Goal: Information Seeking & Learning: Learn about a topic

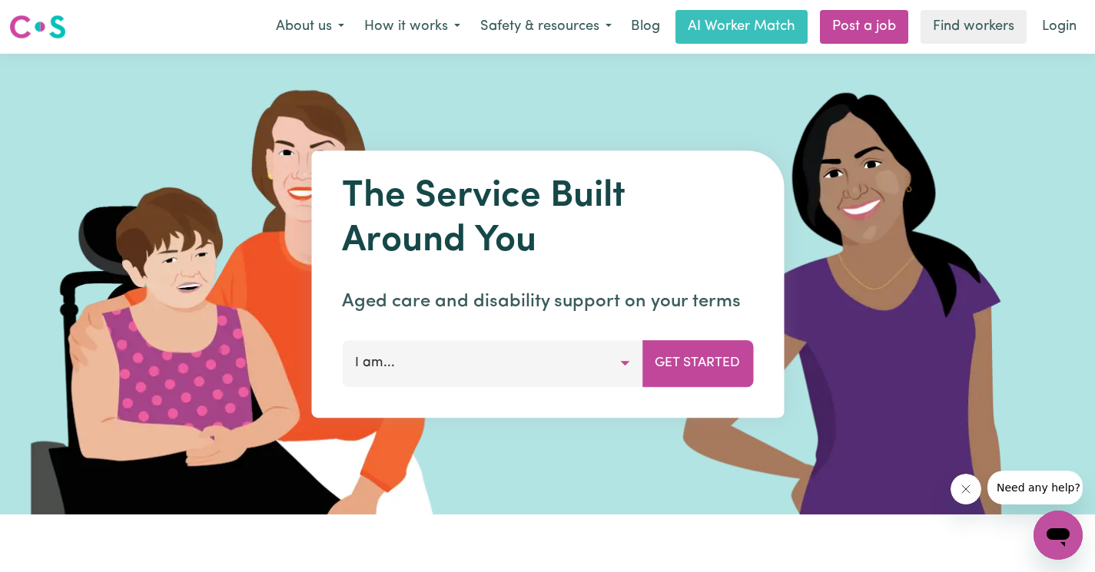
click at [631, 366] on button "I am..." at bounding box center [492, 363] width 300 height 46
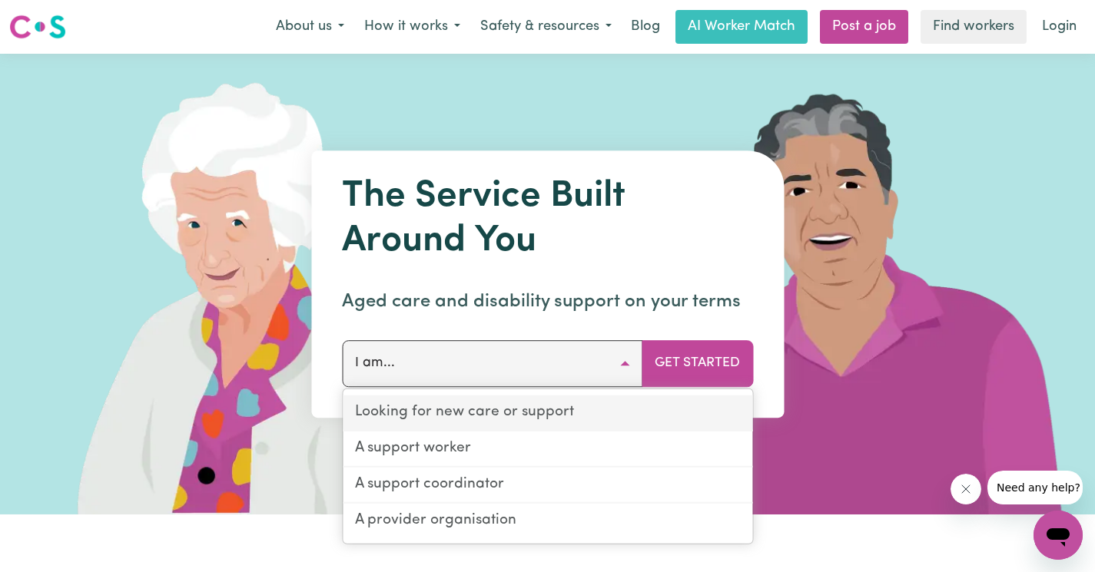
click at [613, 405] on link "Looking for new care or support" at bounding box center [547, 414] width 409 height 36
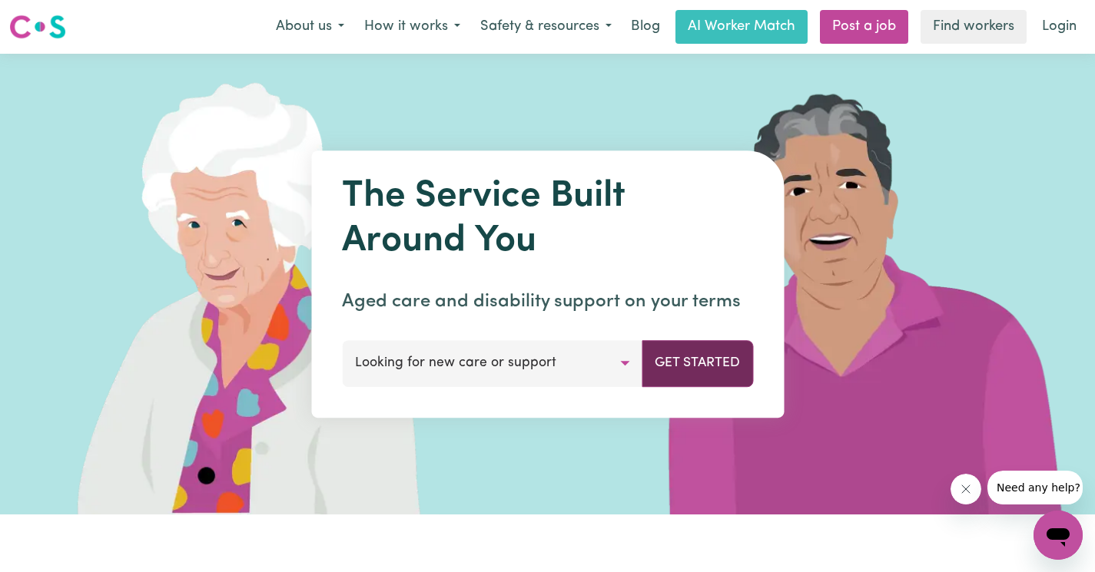
click at [691, 362] on button "Get Started" at bounding box center [696, 363] width 111 height 46
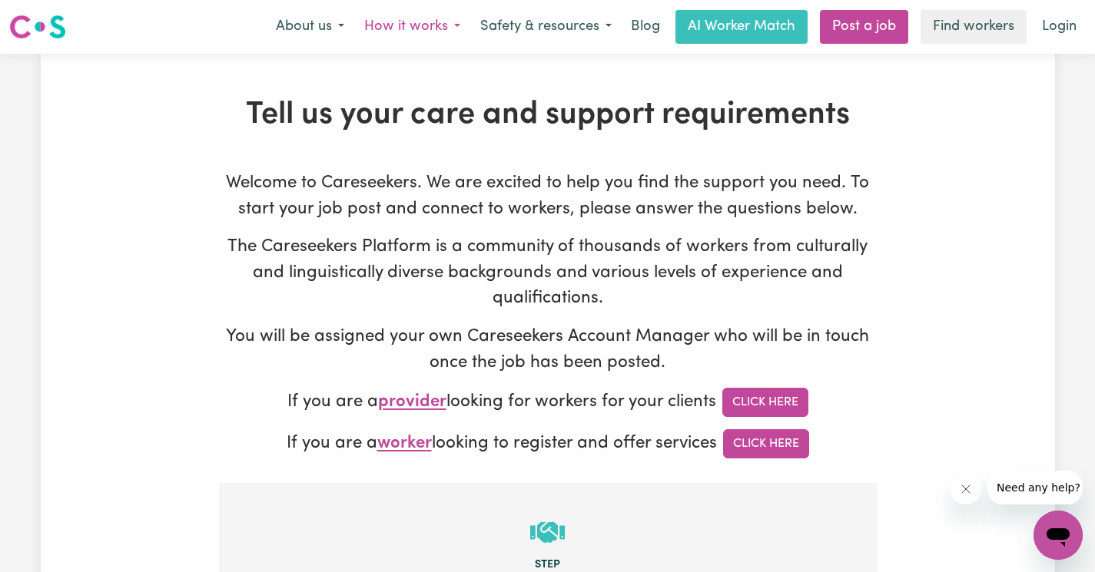
click at [443, 26] on button "How it works" at bounding box center [412, 27] width 116 height 32
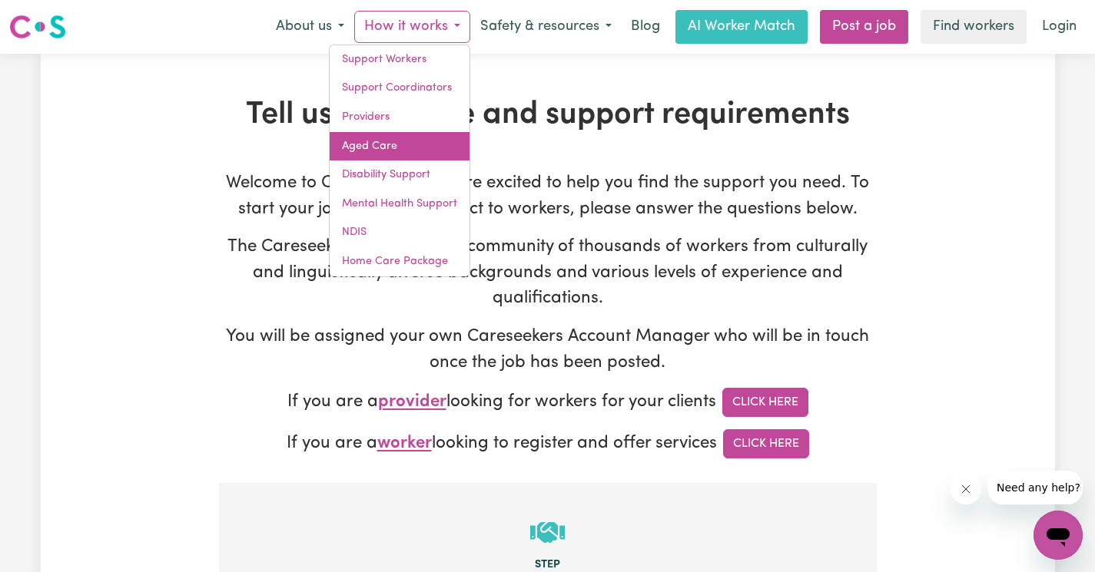
click at [408, 158] on link "Aged Care" at bounding box center [400, 146] width 140 height 29
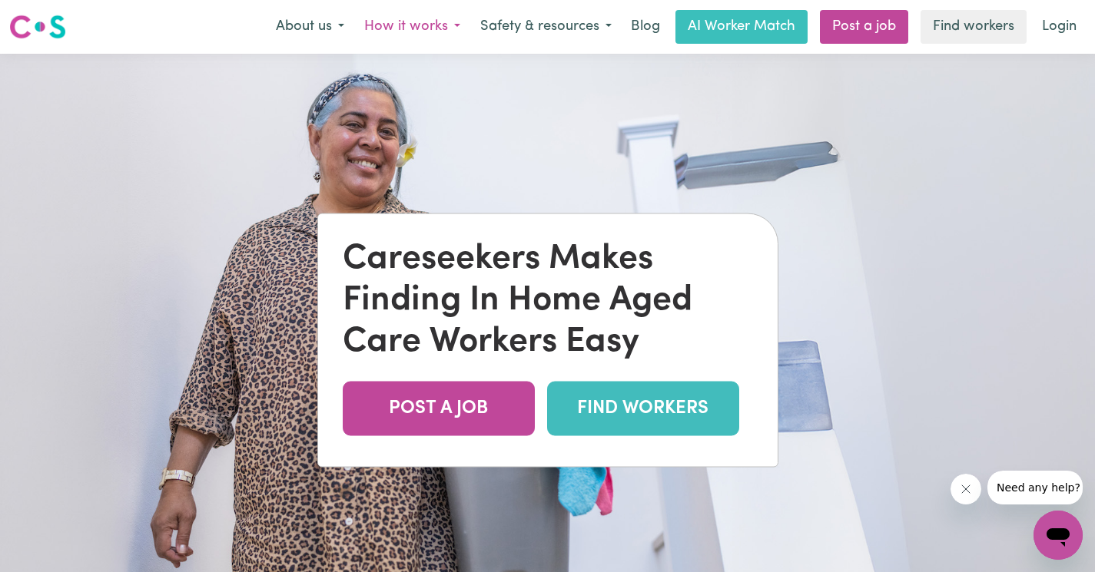
click at [455, 28] on button "How it works" at bounding box center [412, 27] width 116 height 32
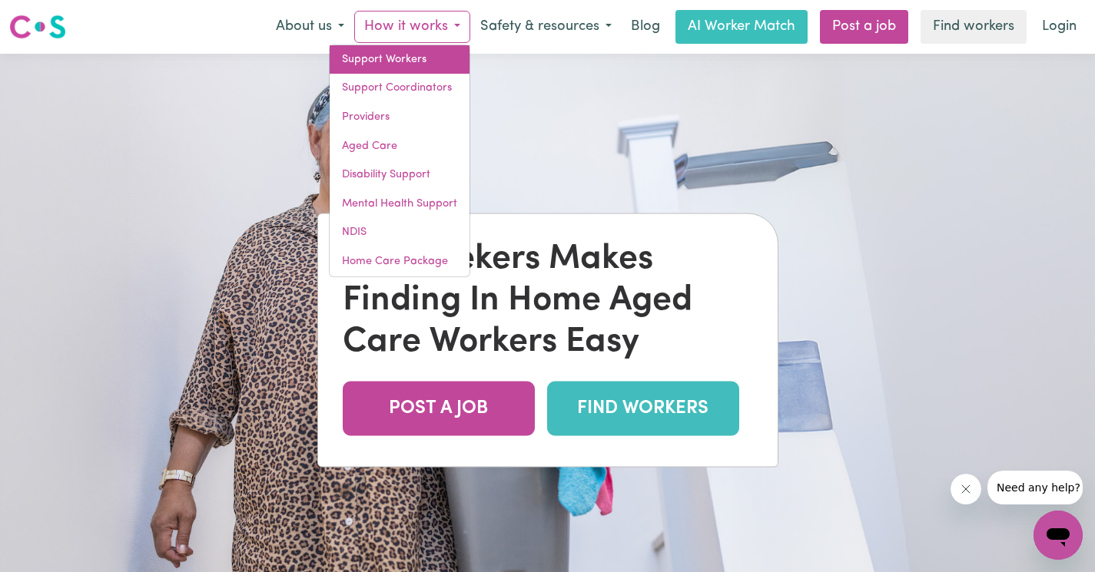
click at [448, 50] on link "Support Workers" at bounding box center [400, 59] width 140 height 29
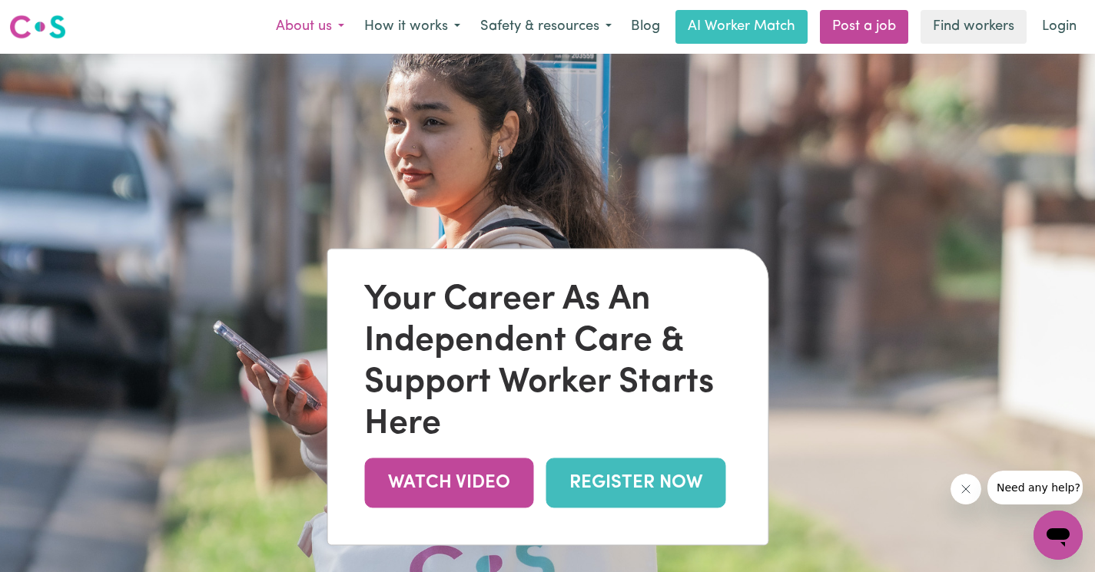
click at [330, 31] on button "About us" at bounding box center [310, 27] width 88 height 32
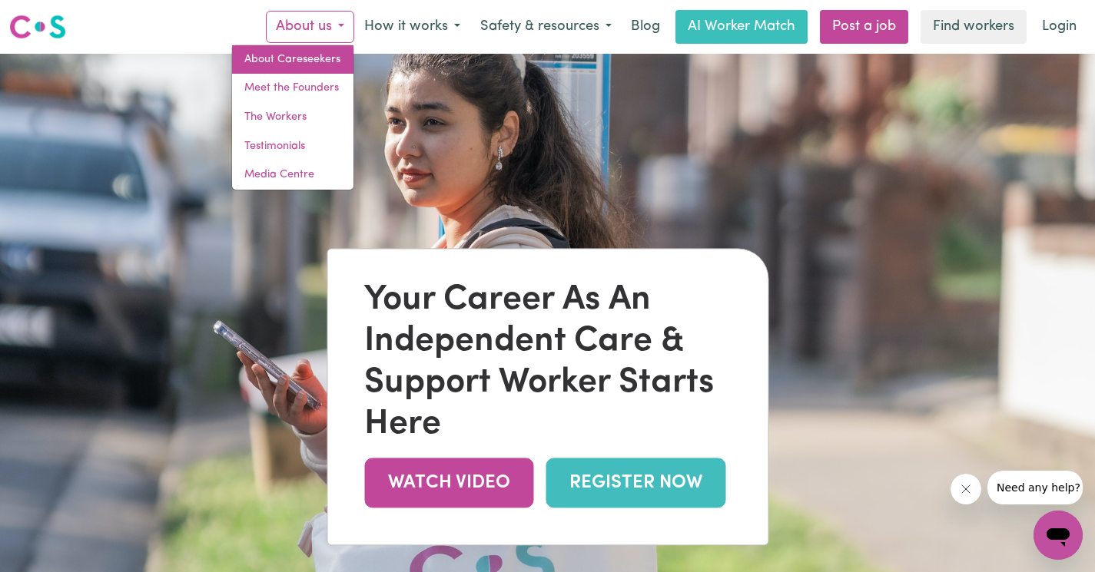
click at [323, 61] on link "About Careseekers" at bounding box center [292, 59] width 121 height 29
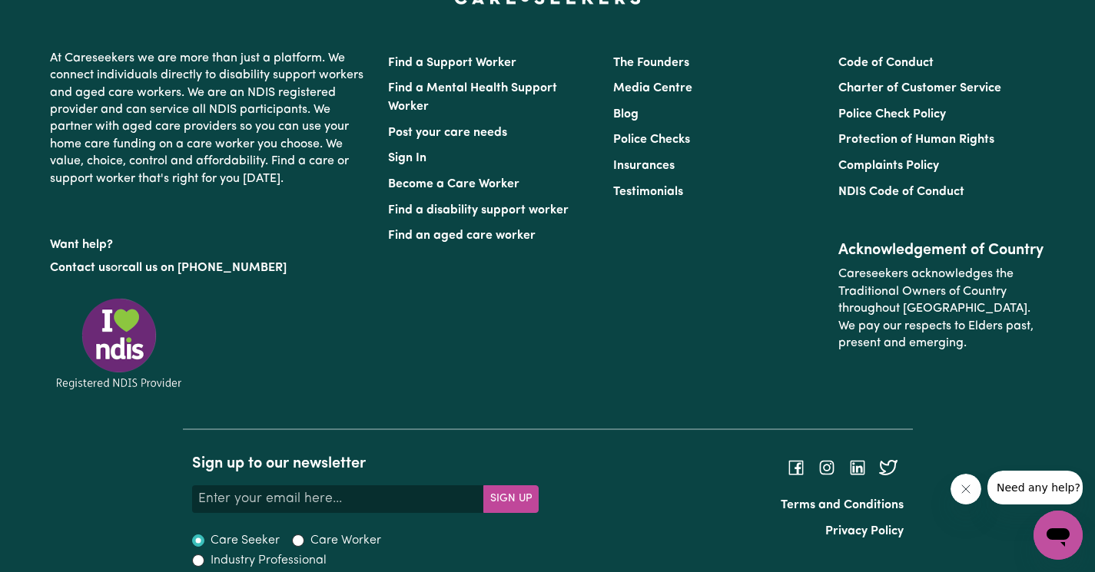
scroll to position [1379, 0]
